Goal: Book appointment/travel/reservation

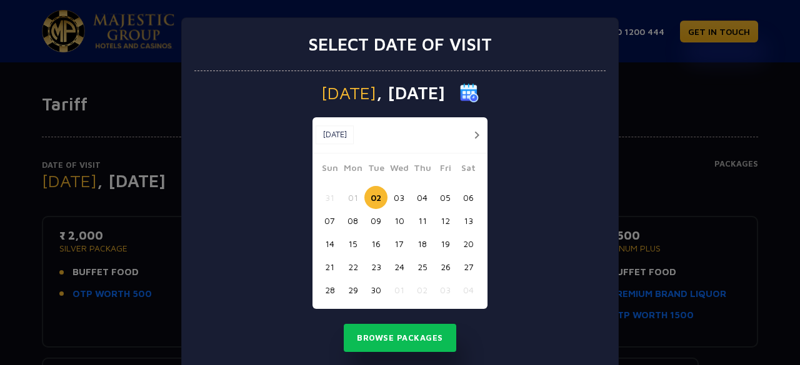
click at [390, 198] on button "03" at bounding box center [398, 197] width 23 height 23
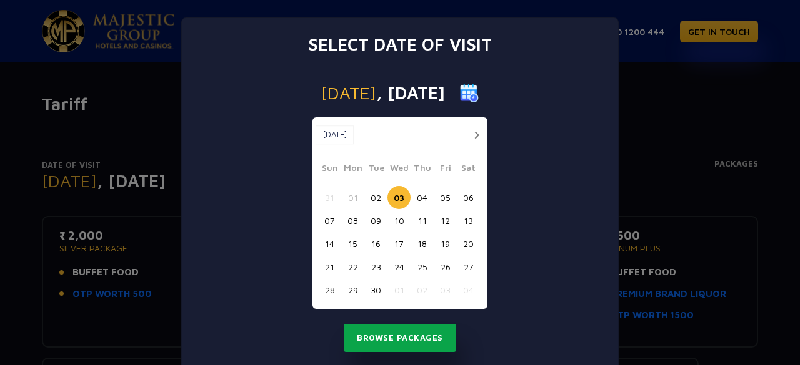
click at [427, 346] on button "Browse Packages" at bounding box center [400, 338] width 112 height 29
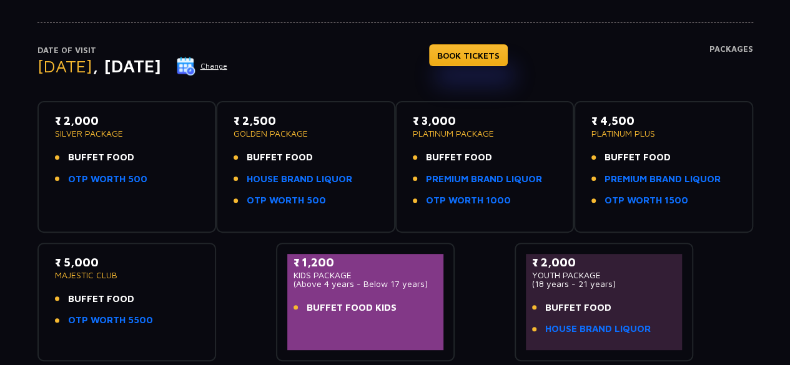
scroll to position [114, 0]
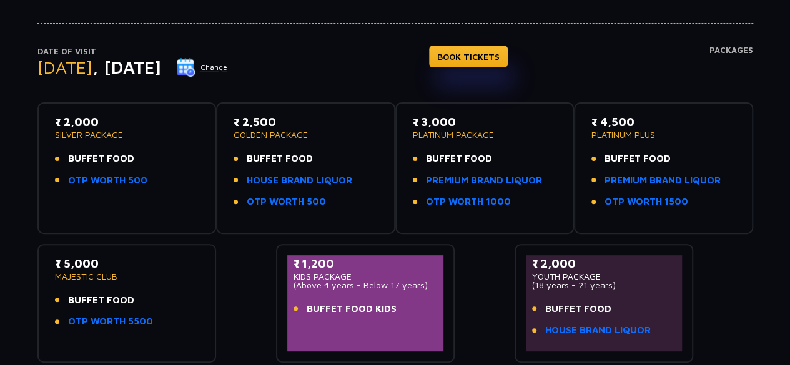
click at [98, 132] on p "SILVER PACKAGE" at bounding box center [127, 135] width 144 height 9
click at [86, 152] on span "BUFFET FOOD" at bounding box center [101, 159] width 66 height 14
click at [104, 132] on p "SILVER PACKAGE" at bounding box center [127, 135] width 144 height 9
click at [166, 162] on li "BUFFET FOOD" at bounding box center [127, 159] width 144 height 14
click at [130, 181] on link "OTP WORTH 500" at bounding box center [107, 181] width 79 height 14
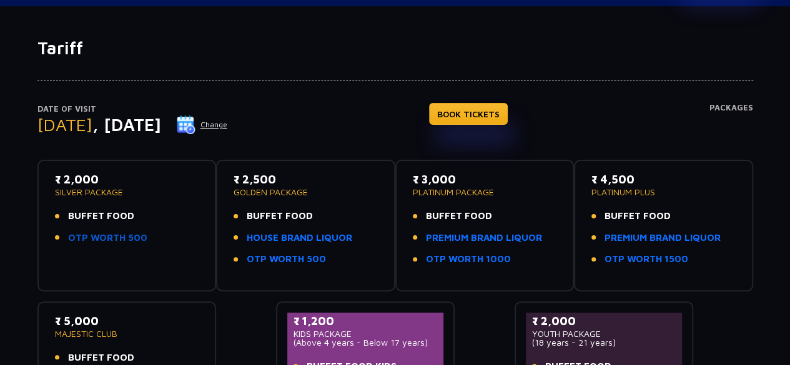
scroll to position [0, 0]
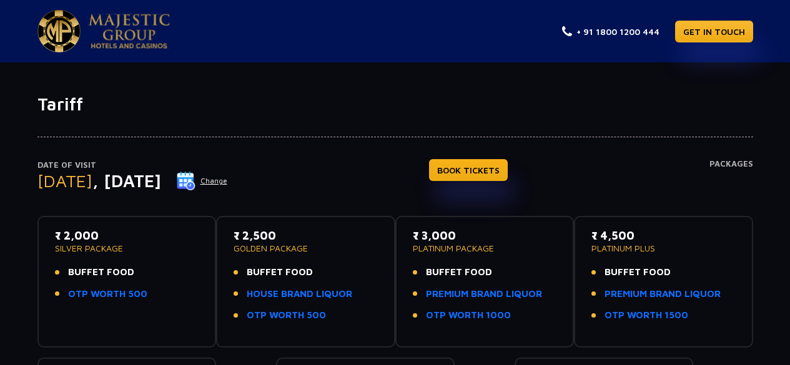
scroll to position [29, 0]
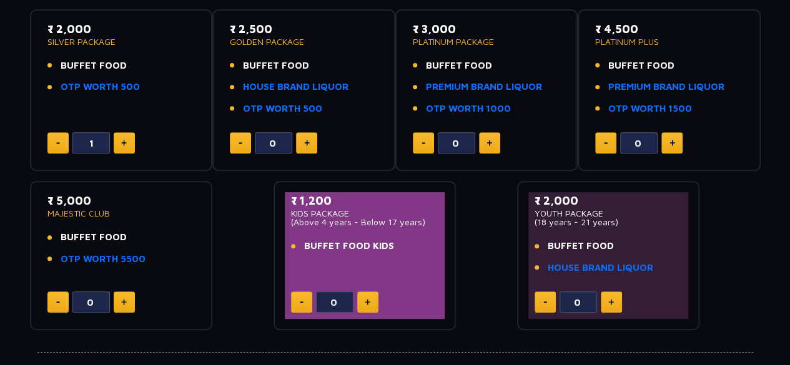
click at [367, 302] on img at bounding box center [368, 302] width 6 height 6
type input "1"
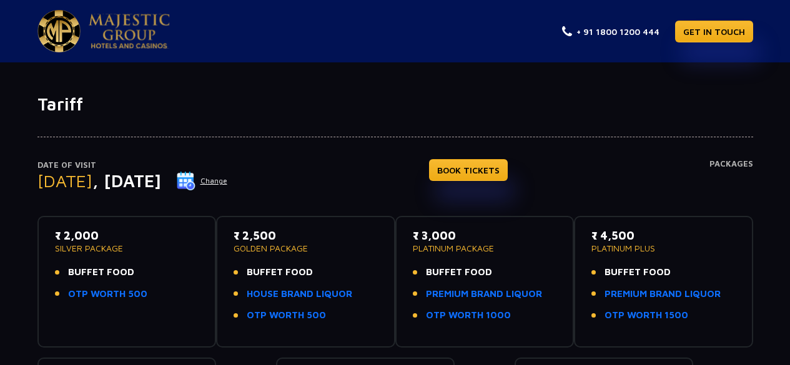
scroll to position [4, 0]
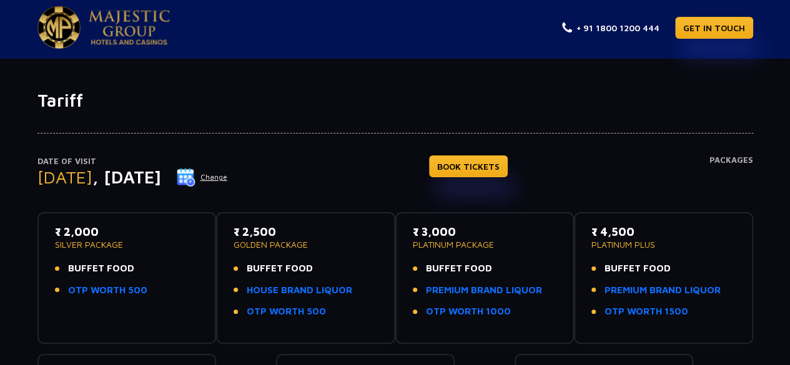
click at [731, 161] on h4 "Packages" at bounding box center [732, 178] width 44 height 45
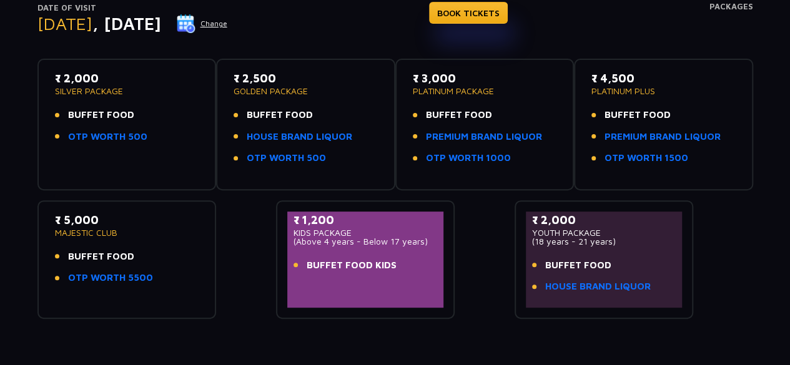
scroll to position [0, 0]
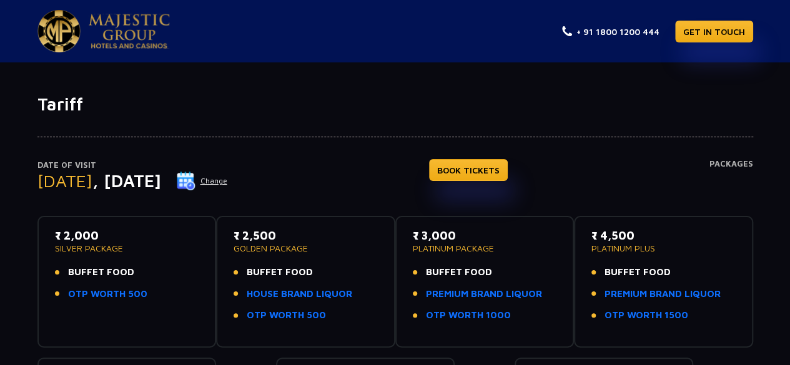
click at [735, 170] on h4 "Packages" at bounding box center [732, 181] width 44 height 45
